Goal: Find specific page/section: Find specific page/section

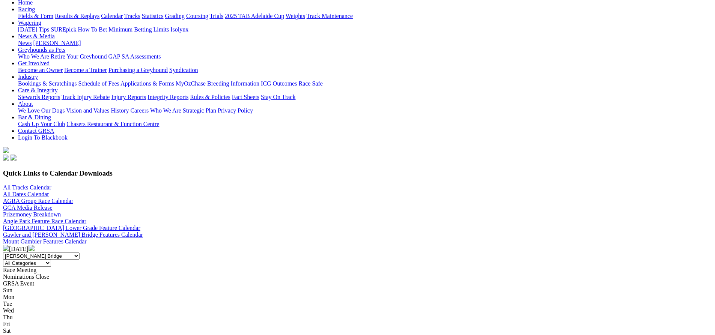
scroll to position [113, 0]
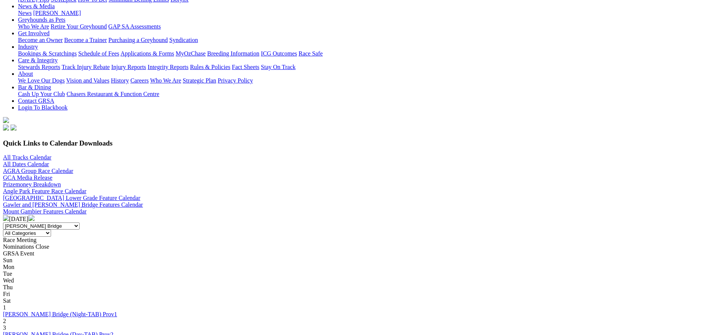
click at [9, 215] on img at bounding box center [6, 218] width 6 height 6
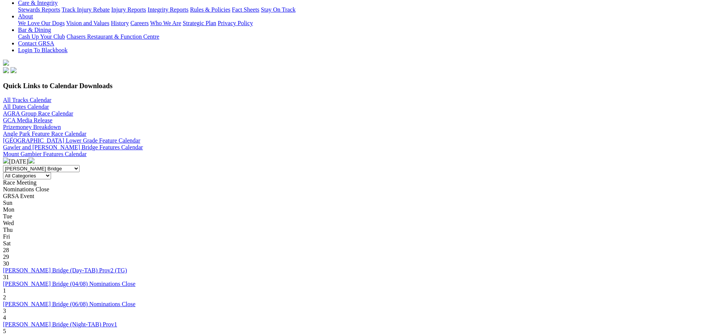
scroll to position [75, 0]
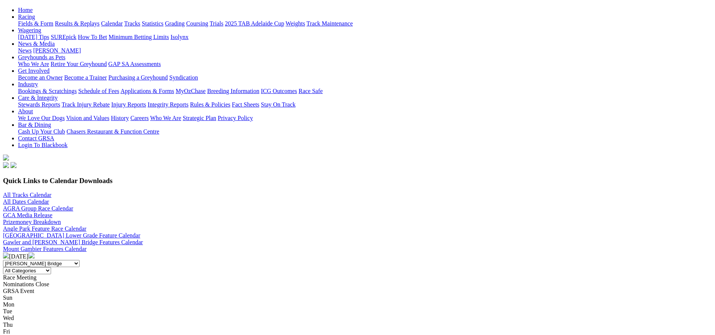
click at [51, 267] on select "All Categories Race Meetings GRSA Events Nomination Dates" at bounding box center [27, 270] width 48 height 7
select select "1"
click at [51, 267] on select "All Categories Race Meetings GRSA Events Nomination Dates" at bounding box center [27, 270] width 48 height 7
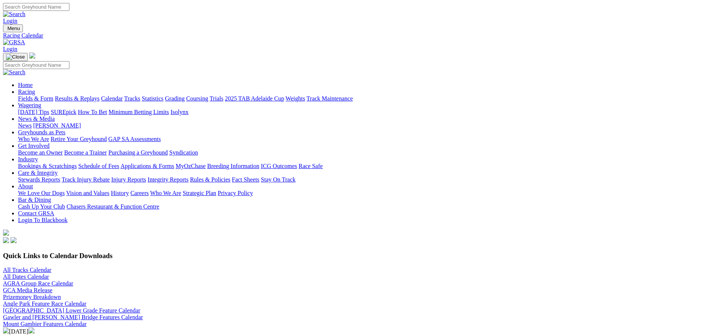
click at [143, 314] on link "Gawler and [PERSON_NAME] Bridge Features Calendar" at bounding box center [73, 317] width 140 height 6
